Goal: Find specific page/section: Find specific page/section

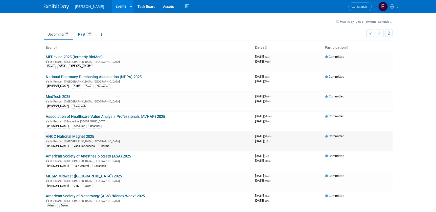
click at [82, 136] on link "ANCC National Magnet 2025" at bounding box center [70, 136] width 48 height 5
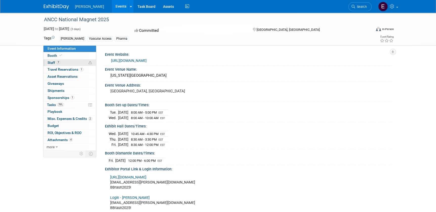
click at [52, 61] on span "Staff 7" at bounding box center [53, 63] width 13 height 4
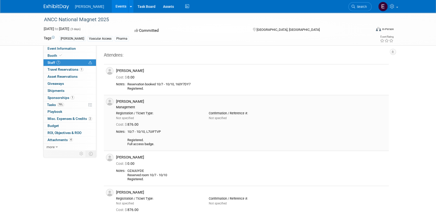
scroll to position [23, 0]
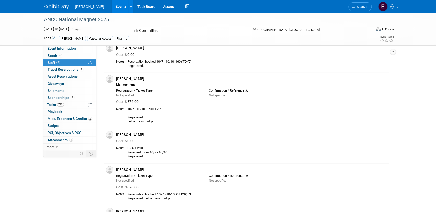
click at [64, 184] on div "Event Information Event Info Booth Booth 7 Staff 7 Staff 1 Travel Reservations …" at bounding box center [218, 164] width 356 height 348
click at [62, 97] on span "Sponsorships 1" at bounding box center [60, 98] width 27 height 4
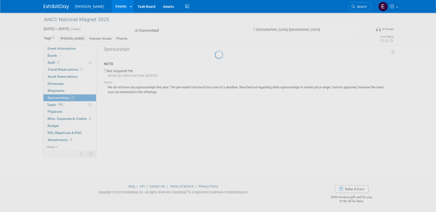
scroll to position [0, 0]
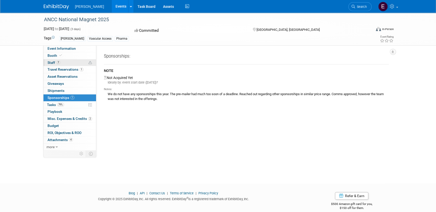
click at [47, 62] on span "Staff 7" at bounding box center [53, 63] width 13 height 4
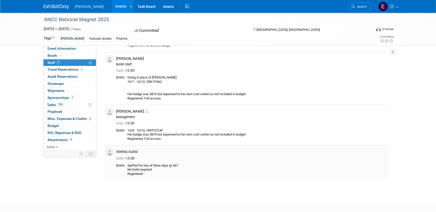
scroll to position [184, 0]
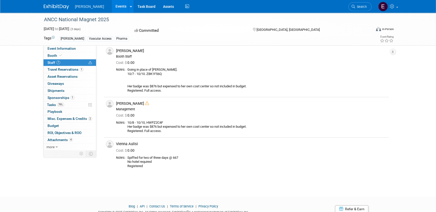
click at [142, 179] on div "ANCC National Magnet 2025 [DATE] to [DATE] (3 days) [DATE] to [DATE] Committed …" at bounding box center [218, 8] width 436 height 359
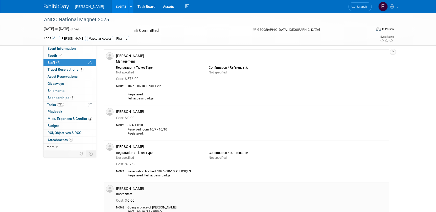
scroll to position [0, 0]
